Goal: Task Accomplishment & Management: Complete application form

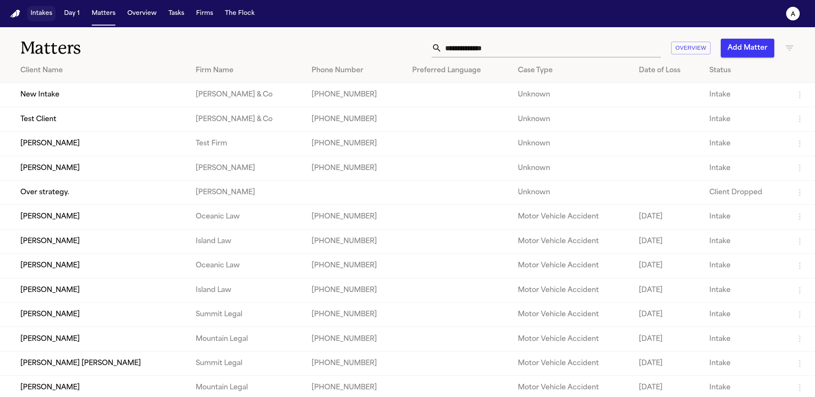
click at [40, 15] on button "Intakes" at bounding box center [41, 13] width 28 height 15
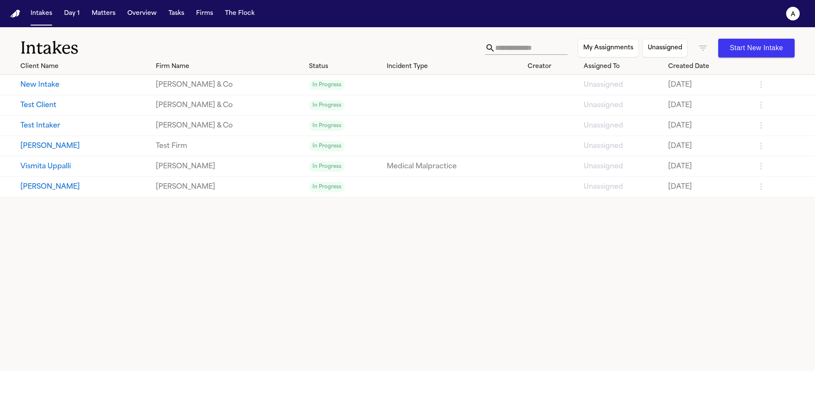
click at [68, 88] on button "New Intake" at bounding box center [84, 85] width 129 height 10
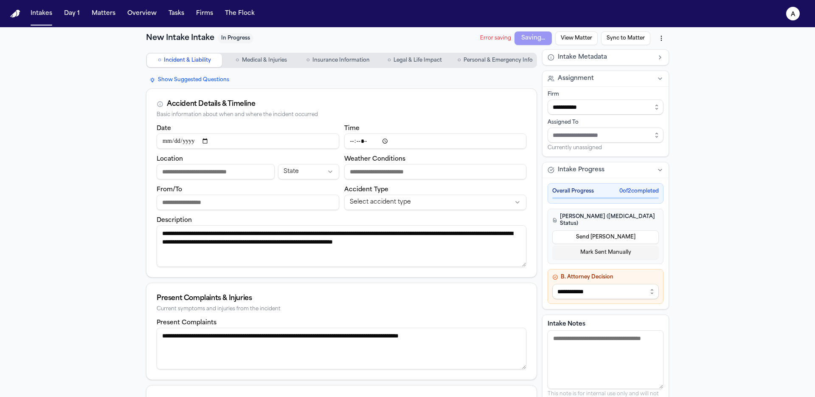
click at [325, 260] on textarea "**********" at bounding box center [342, 246] width 370 height 42
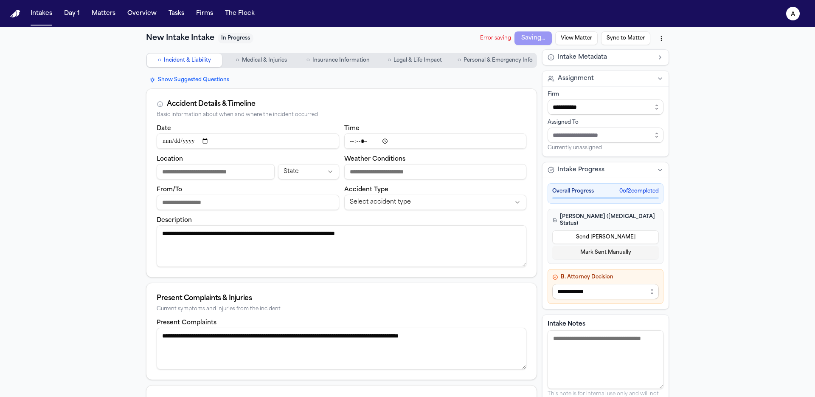
type textarea "**********"
